Goal: Check status: Check status

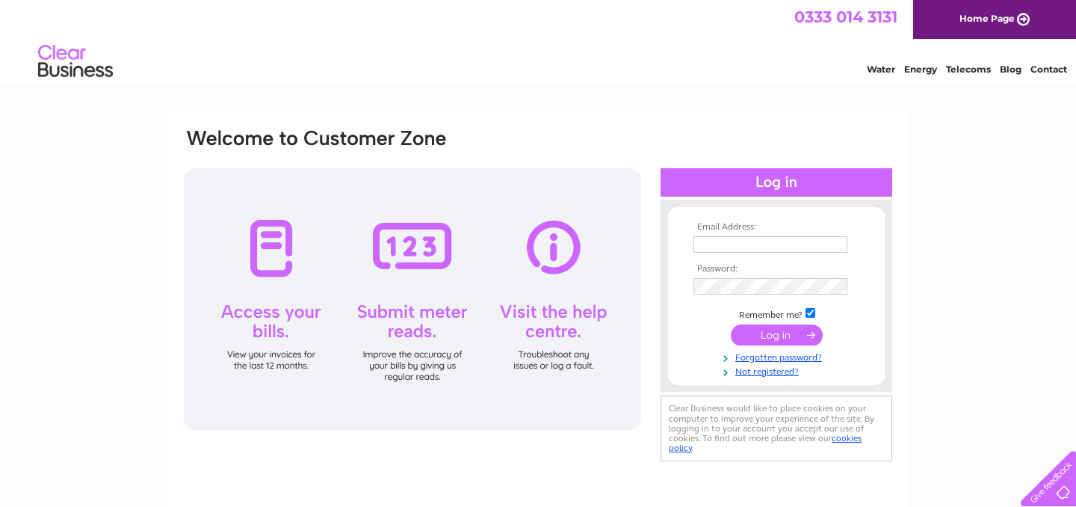
type input "[EMAIL_ADDRESS][DOMAIN_NAME]"
click at [787, 333] on input "submit" at bounding box center [777, 334] width 92 height 21
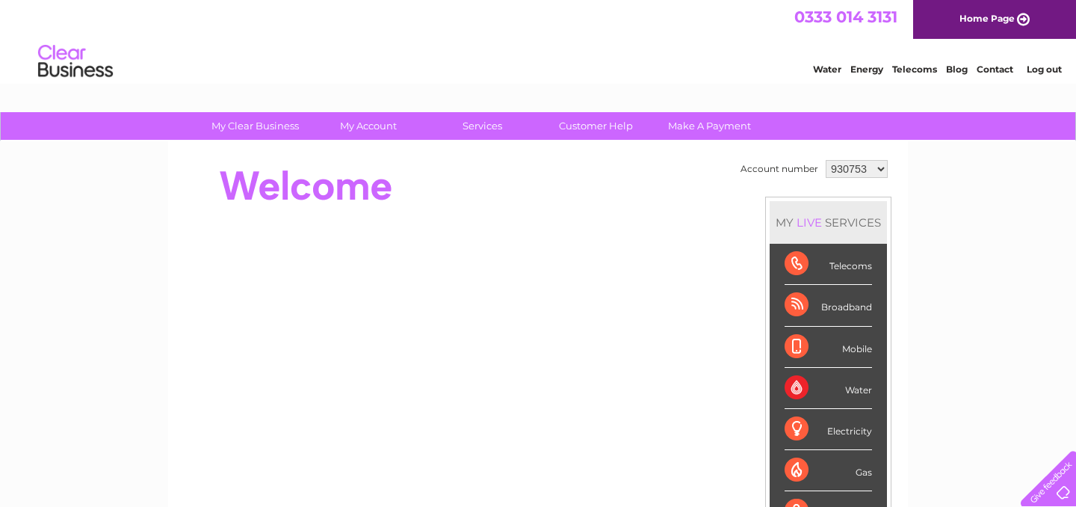
click at [879, 168] on select "930753 1125003" at bounding box center [857, 169] width 62 height 18
select select "1125003"
click at [826, 160] on select "930753 1125003" at bounding box center [857, 169] width 62 height 18
